Goal: Information Seeking & Learning: Learn about a topic

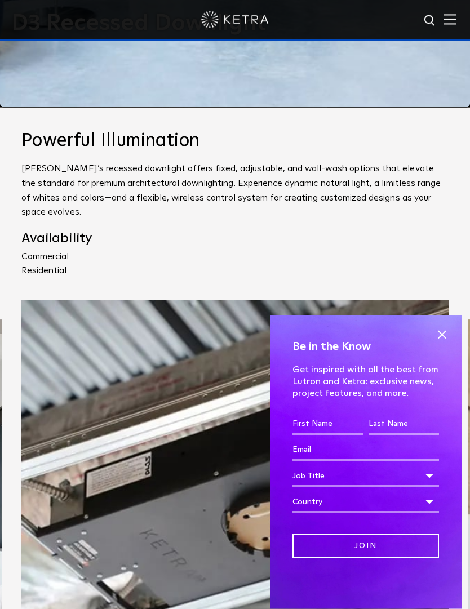
scroll to position [506, 0]
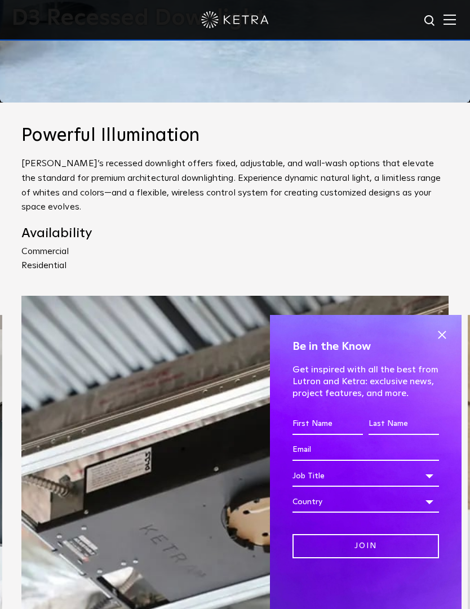
click at [444, 343] on span at bounding box center [441, 334] width 17 height 17
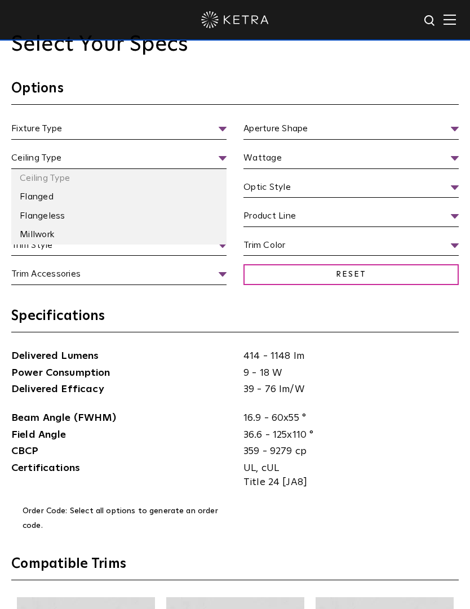
scroll to position [1320, 0]
click at [240, 333] on h3 "Specifications" at bounding box center [235, 320] width 448 height 25
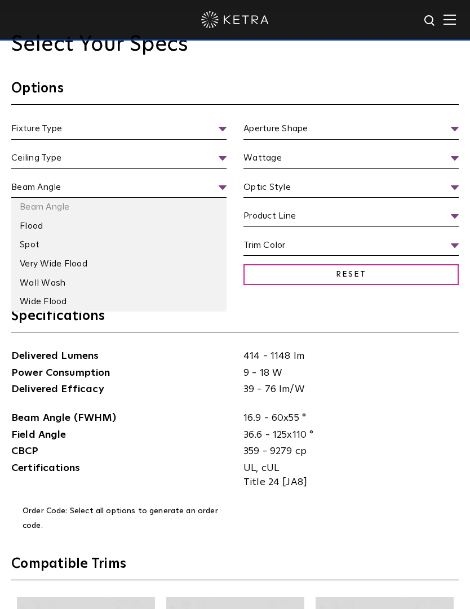
click at [52, 312] on li "Wide Flood" at bounding box center [118, 302] width 215 height 19
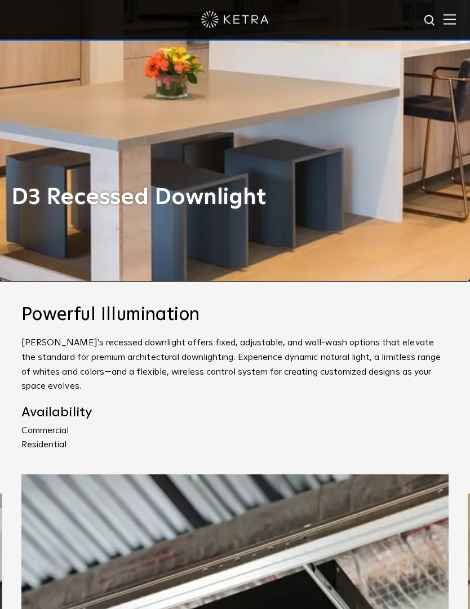
click at [450, 22] on img at bounding box center [450, 19] width 12 height 11
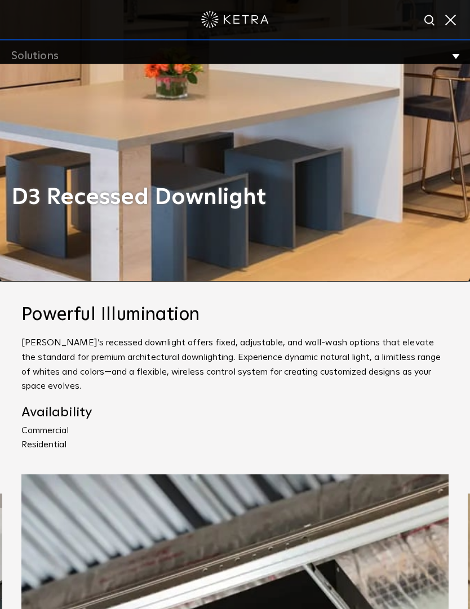
scroll to position [328, 0]
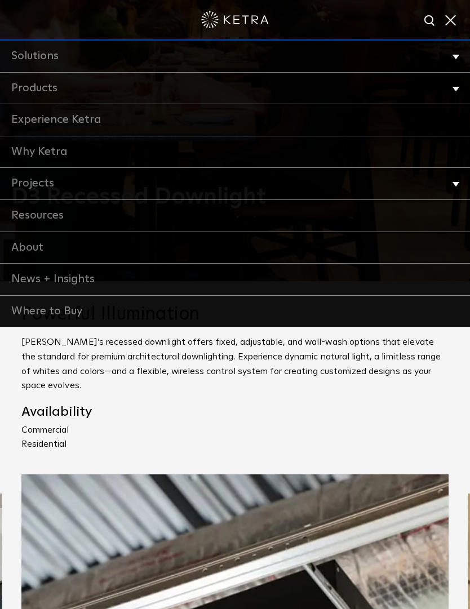
click at [452, 54] on li "Solutions Commercial Residential" at bounding box center [235, 57] width 470 height 32
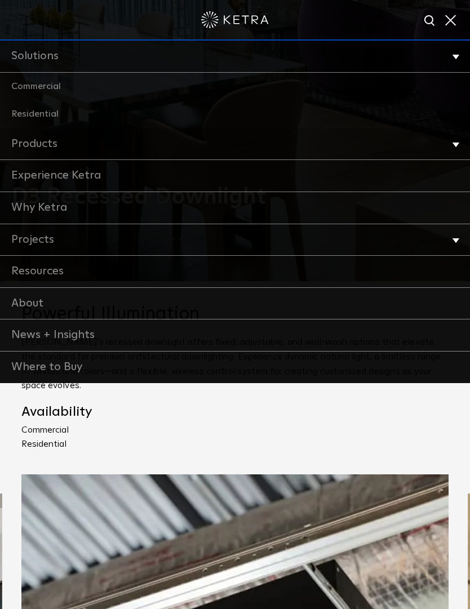
click at [31, 112] on link "Residential" at bounding box center [235, 114] width 470 height 28
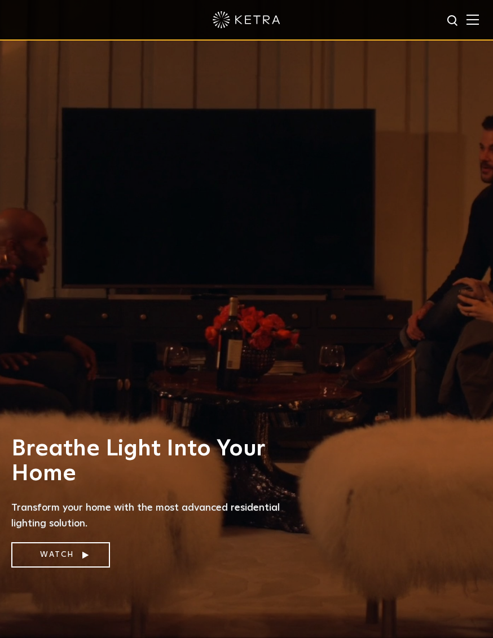
click at [467, 24] on img at bounding box center [472, 19] width 12 height 11
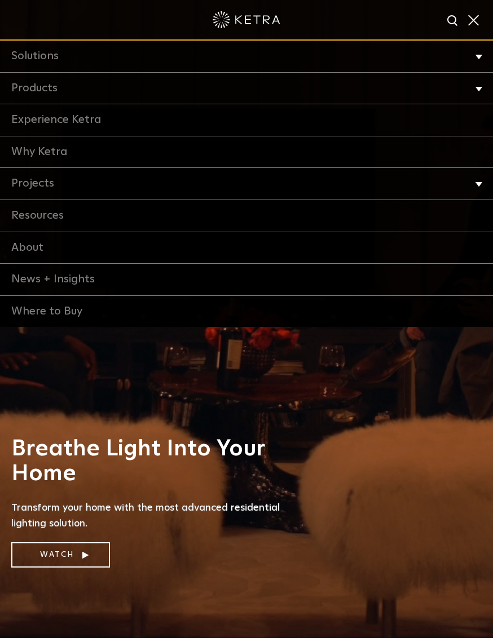
click at [470, 91] on li "Products Commercial Products Residential Products" at bounding box center [246, 89] width 493 height 32
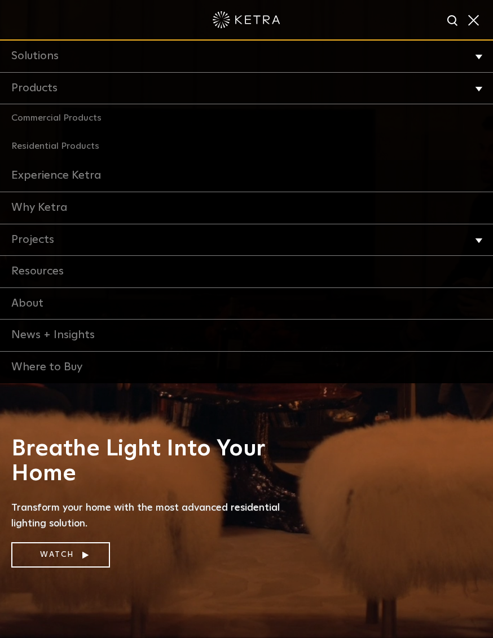
click at [66, 145] on link "Residential Products" at bounding box center [246, 146] width 493 height 28
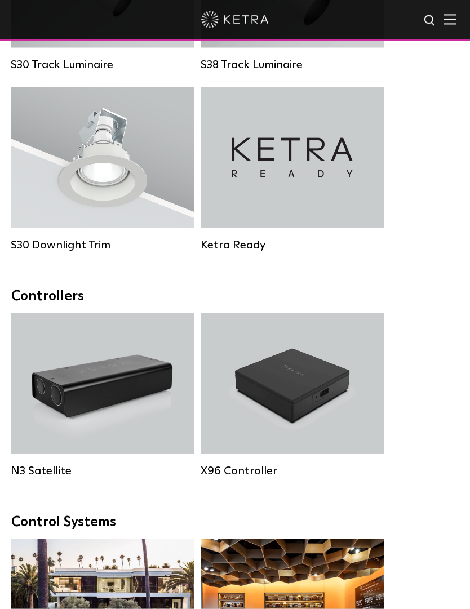
scroll to position [1335, 0]
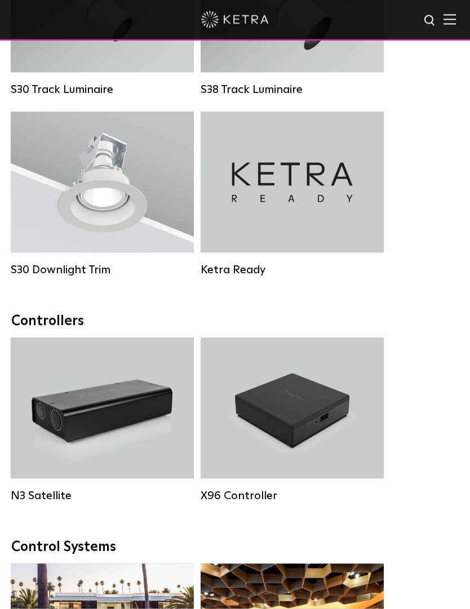
click at [56, 215] on div "S30 Downlight Trim" at bounding box center [102, 182] width 183 height 141
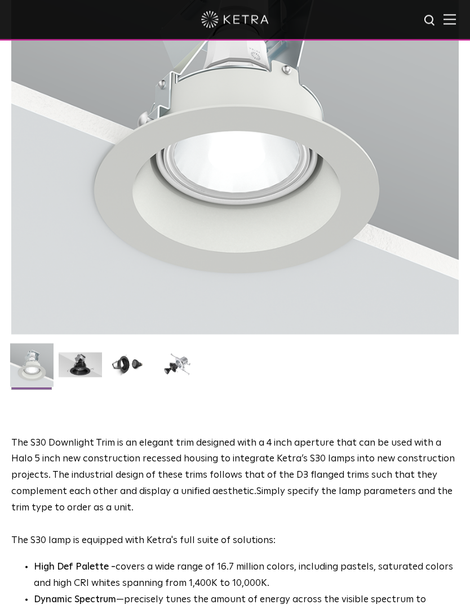
scroll to position [272, 0]
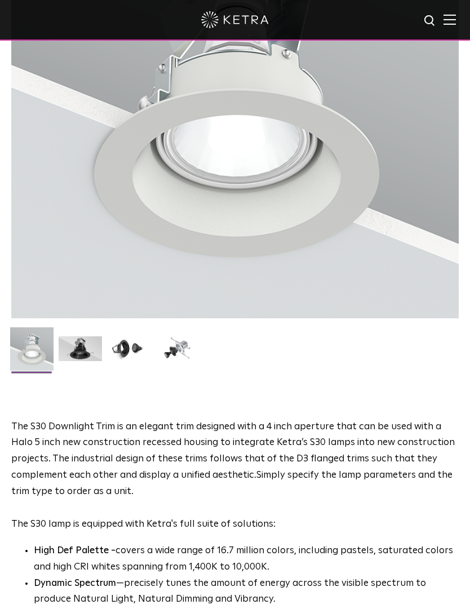
click at [74, 351] on img at bounding box center [80, 353] width 43 height 33
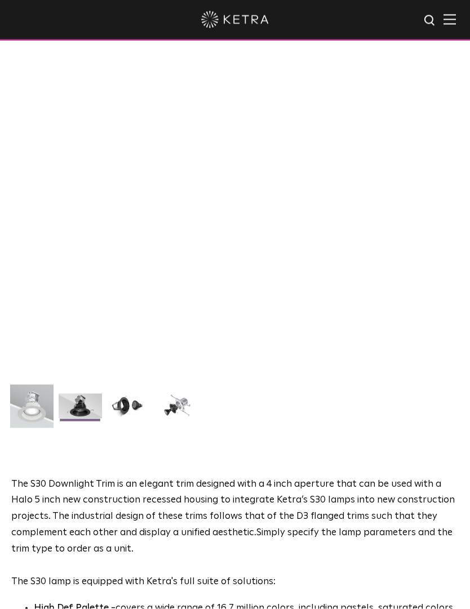
scroll to position [215, 0]
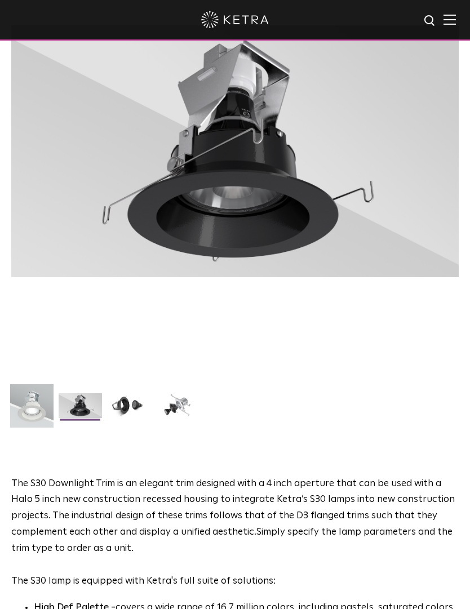
click at [118, 412] on img at bounding box center [128, 409] width 43 height 33
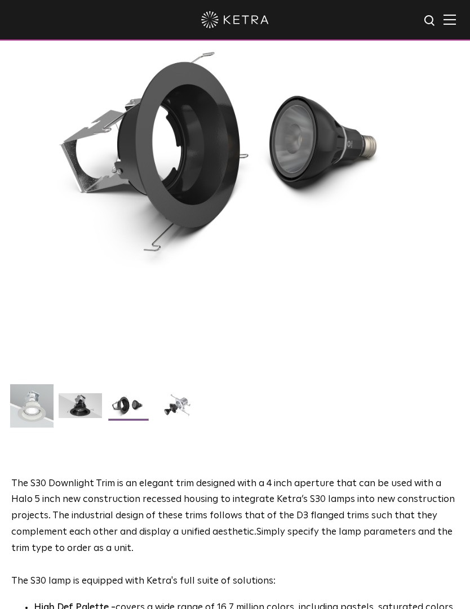
click at [169, 406] on img at bounding box center [177, 409] width 43 height 33
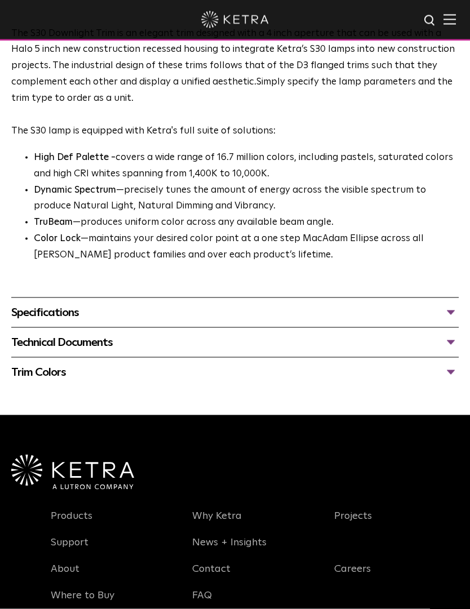
scroll to position [666, 0]
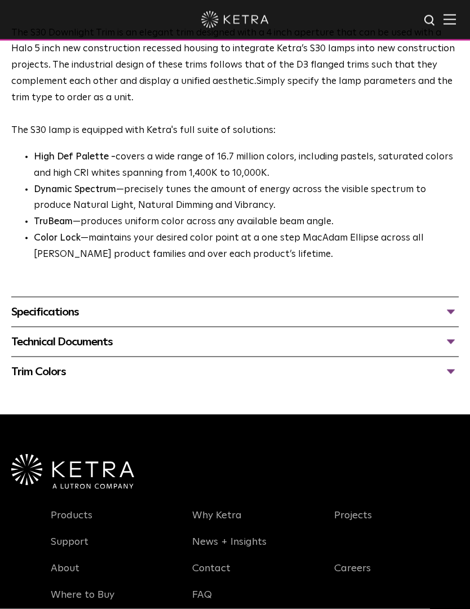
click at [448, 370] on div "Trim Colors" at bounding box center [235, 372] width 448 height 18
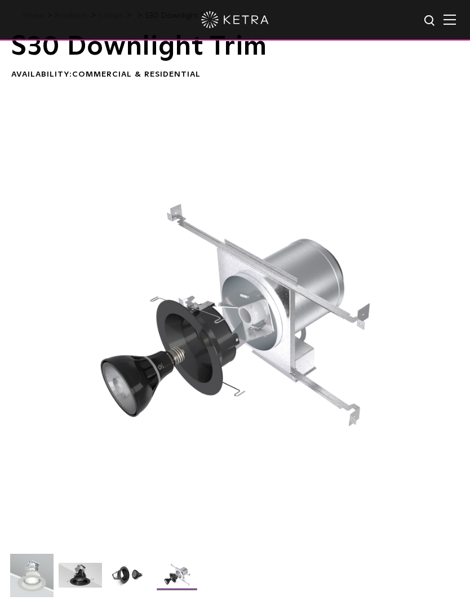
scroll to position [0, 0]
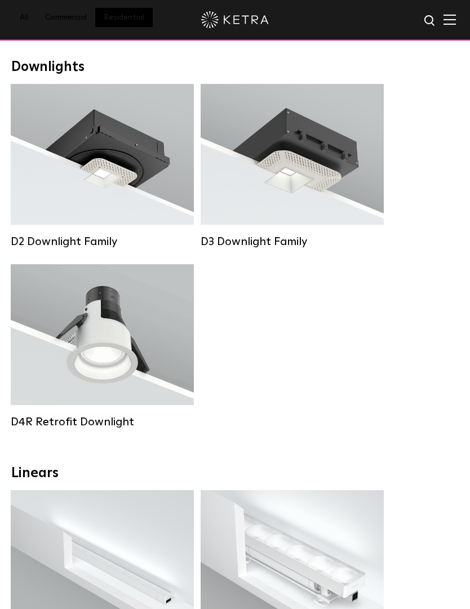
scroll to position [217, 0]
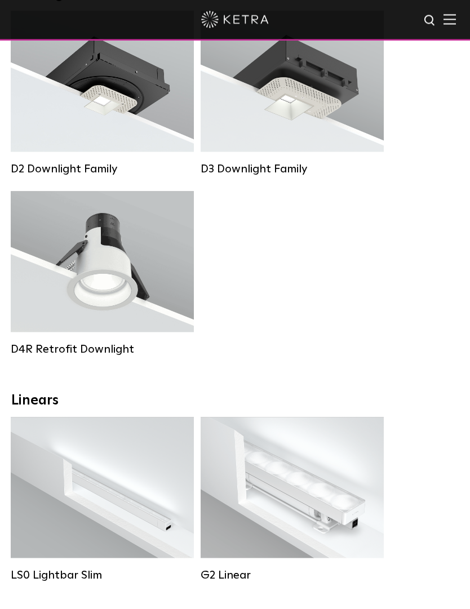
click at [42, 296] on div "Lumen Output: 800 Colors: White / Black Beam Angles: 15° / 25° / 40° / 60° Watt…" at bounding box center [102, 262] width 139 height 71
